Goal: Transaction & Acquisition: Purchase product/service

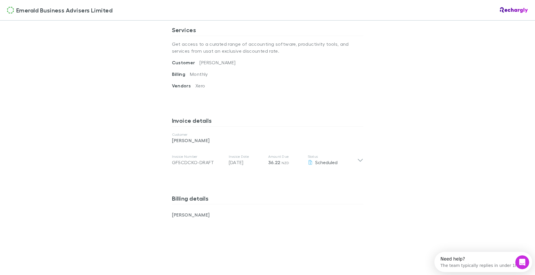
scroll to position [217, 0]
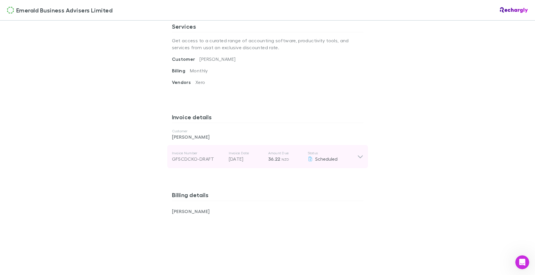
click at [361, 160] on div "Invoice Number GF5CDCKO-DRAFT Invoice Date [DATE] Amount Due 36.22 NZD Status S…" at bounding box center [267, 156] width 201 height 23
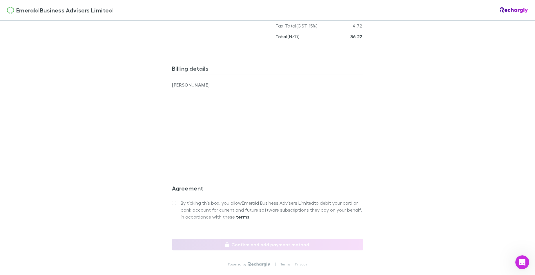
scroll to position [414, 0]
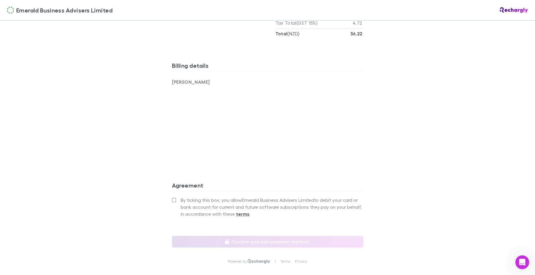
click at [423, 176] on div "Emerald Business Advisers Limited Emerald Business Advisers Limited Software su…" at bounding box center [267, 137] width 535 height 275
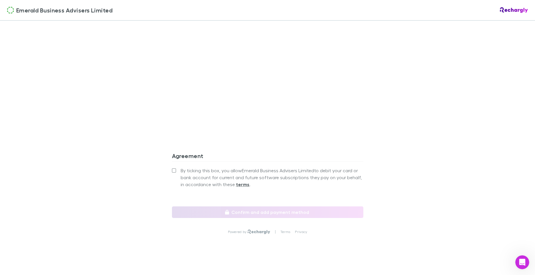
scroll to position [511, 0]
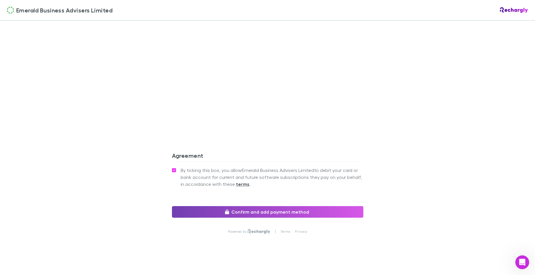
click at [243, 214] on button "Confirm and add payment method" at bounding box center [267, 212] width 191 height 12
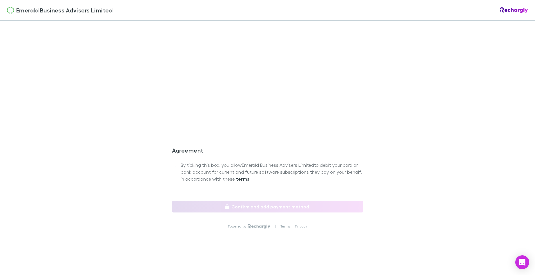
scroll to position [469, 0]
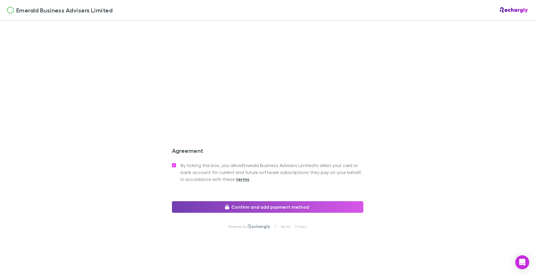
click at [237, 203] on button "Confirm and add payment method" at bounding box center [267, 208] width 191 height 12
